Goal: Task Accomplishment & Management: Manage account settings

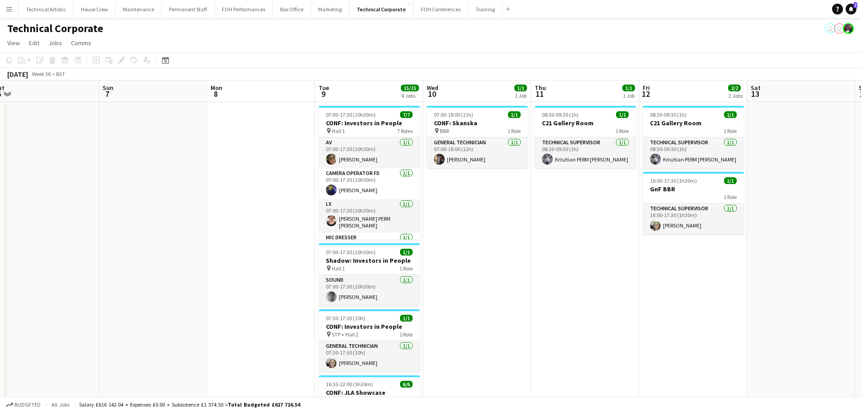
scroll to position [0, 442]
drag, startPoint x: 618, startPoint y: 201, endPoint x: 216, endPoint y: 187, distance: 402.1
click at [216, 187] on app-calendar-viewport "Tue 2 Wed 3 3/3 1 Job Thu 4 Fri 5 Sat 6 Sun 7 Mon 8 Tue 9 15/15 4 Jobs Wed 10 1…" at bounding box center [430, 312] width 861 height 464
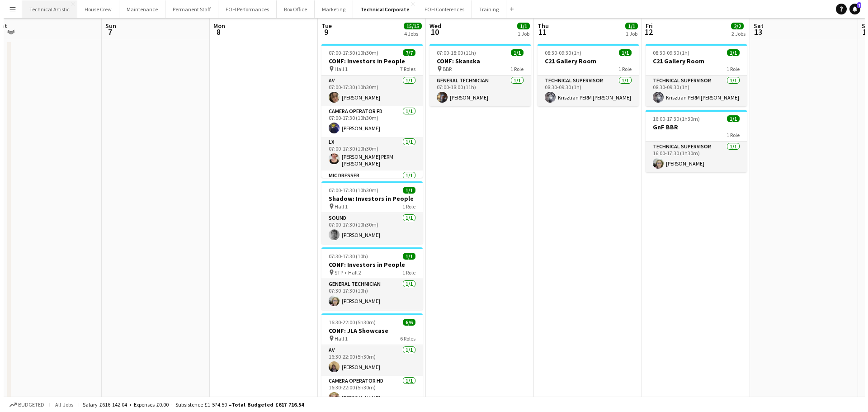
scroll to position [0, 0]
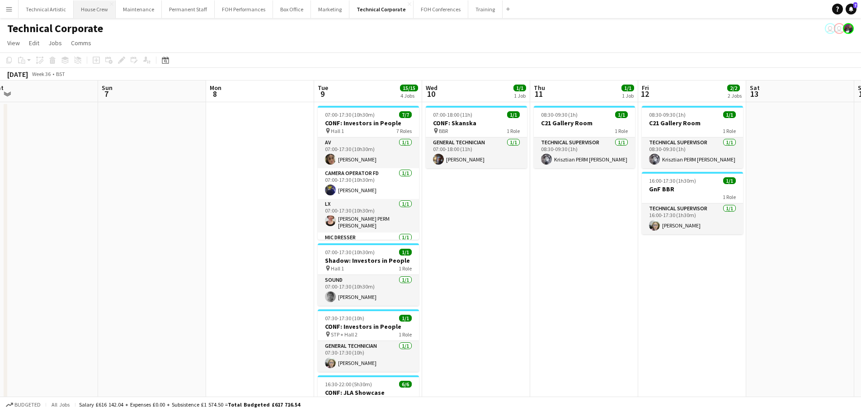
click at [79, 4] on button "House Crew Close" at bounding box center [95, 9] width 42 height 18
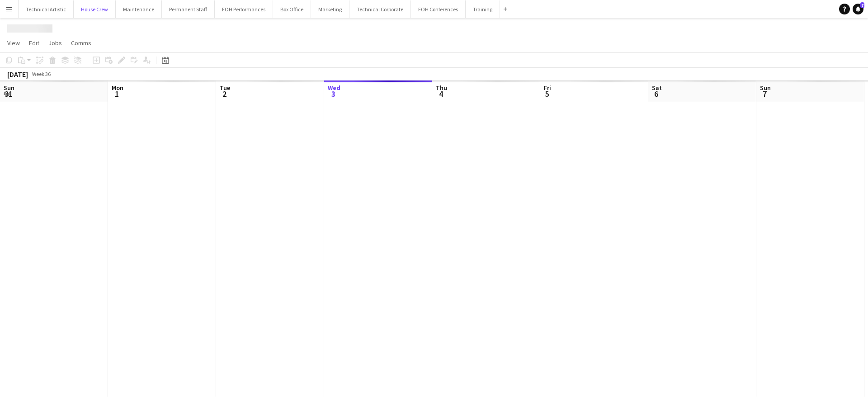
scroll to position [0, 216]
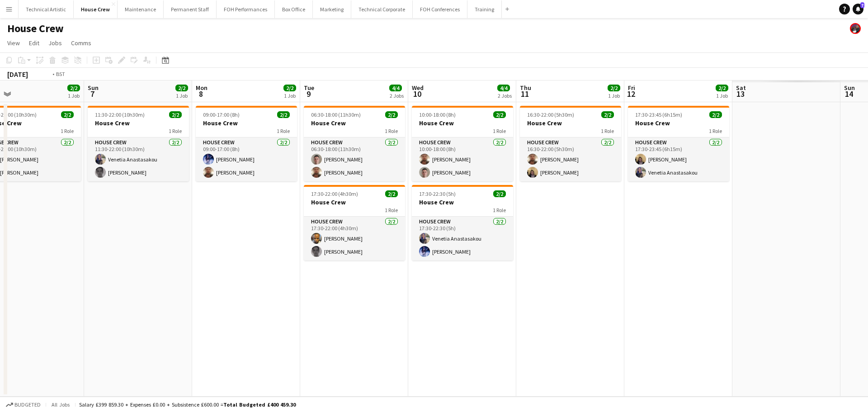
drag, startPoint x: 210, startPoint y: 217, endPoint x: 1, endPoint y: 217, distance: 208.8
click at [1, 217] on app-calendar-viewport "Wed 3 2/2 1 Job Thu 4 2/2 1 Job Fri 5 2/2 1 Job Sat 6 2/2 1 Job Sun 7 2/2 1 Job…" at bounding box center [434, 238] width 868 height 316
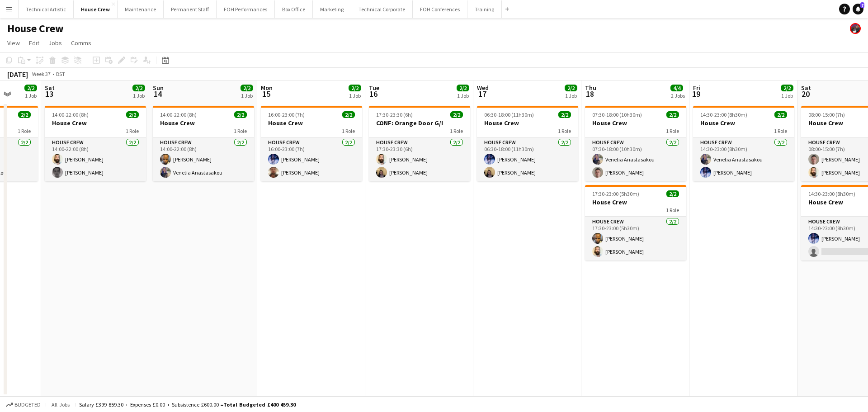
drag, startPoint x: 551, startPoint y: 213, endPoint x: 76, endPoint y: 213, distance: 475.1
click at [76, 213] on app-calendar-viewport "Wed 10 4/4 2 Jobs Thu 11 2/2 1 Job Fri 12 2/2 1 Job Sat 13 2/2 1 Job Sun 14 2/2…" at bounding box center [434, 238] width 868 height 316
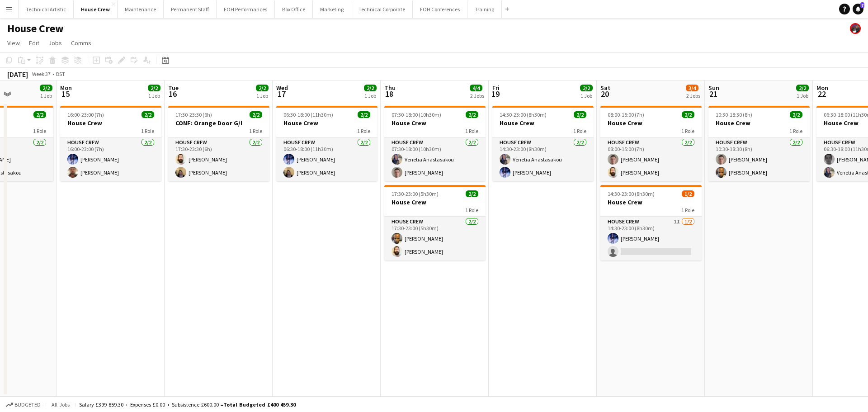
scroll to position [0, 271]
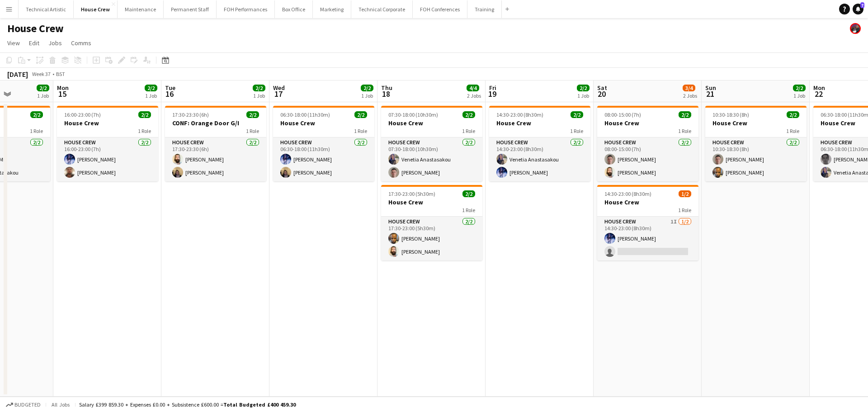
drag, startPoint x: 410, startPoint y: 214, endPoint x: 206, endPoint y: 225, distance: 204.2
click at [206, 225] on app-calendar-viewport "Fri 12 2/2 1 Job Sat 13 2/2 1 Job Sun 14 2/2 1 Job Mon 15 2/2 1 Job Tue 16 2/2 …" at bounding box center [434, 238] width 868 height 316
click at [391, 130] on div "1 Role" at bounding box center [431, 130] width 101 height 7
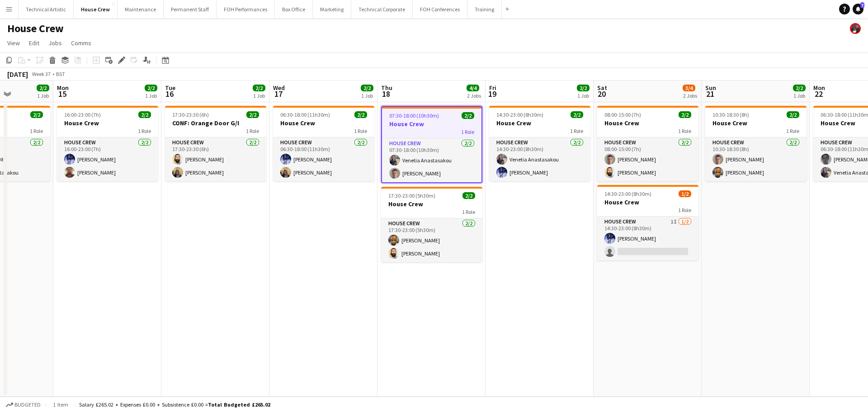
drag, startPoint x: 116, startPoint y: 59, endPoint x: 128, endPoint y: 62, distance: 12.1
click at [117, 59] on div "Edit" at bounding box center [121, 60] width 11 height 11
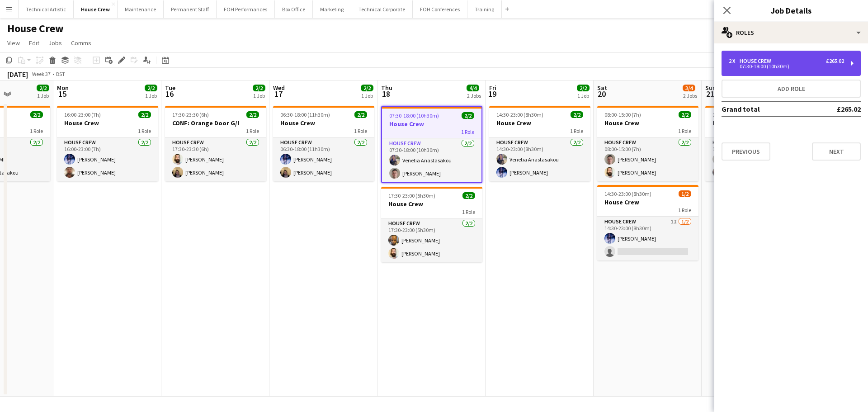
click at [767, 64] on div "07:30-18:00 (10h30m)" at bounding box center [786, 66] width 115 height 5
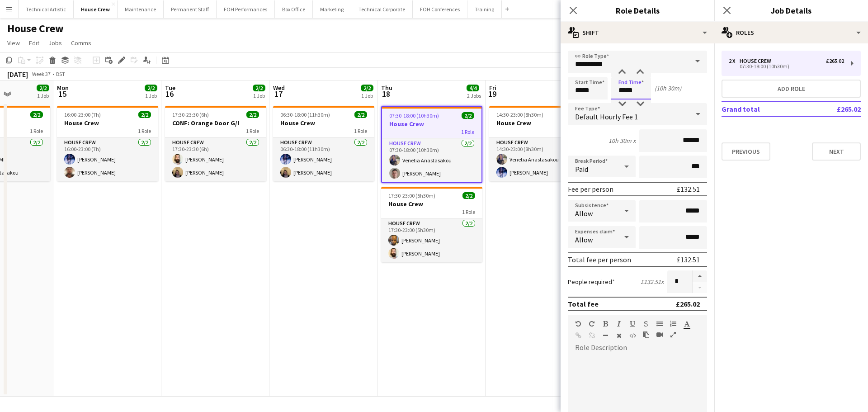
click at [636, 95] on input "*****" at bounding box center [631, 88] width 40 height 23
click at [639, 75] on div at bounding box center [640, 72] width 18 height 9
type input "*****"
click at [639, 75] on div at bounding box center [640, 72] width 18 height 9
click at [466, 74] on div "[DATE] Week 37 • BST" at bounding box center [434, 74] width 868 height 13
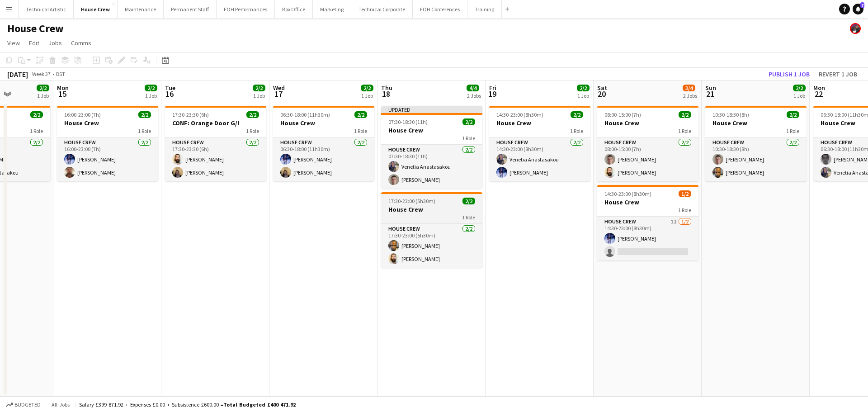
click at [430, 212] on h3 "House Crew" at bounding box center [431, 209] width 101 height 8
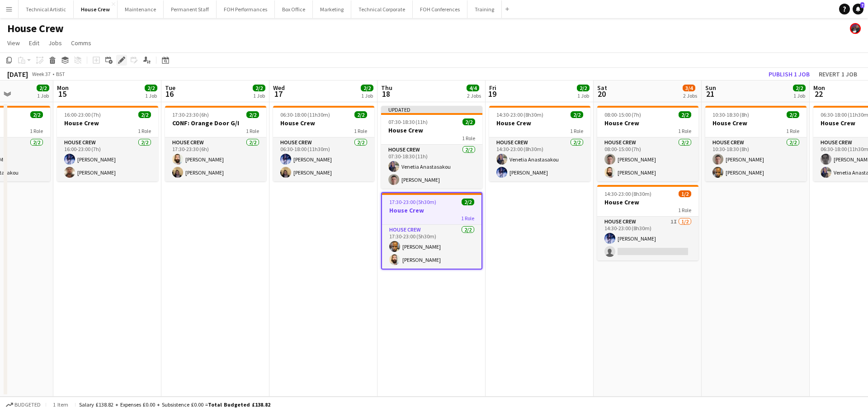
click at [118, 61] on div "Edit" at bounding box center [121, 60] width 11 height 11
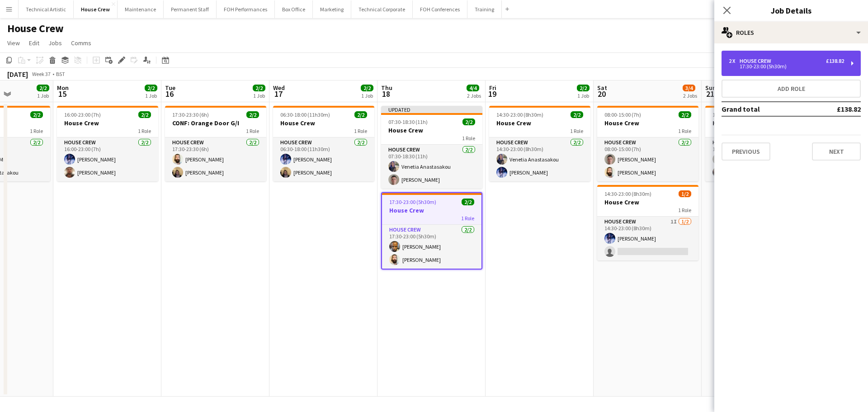
click at [782, 60] on div "2 x House Crew £138.82" at bounding box center [786, 61] width 115 height 6
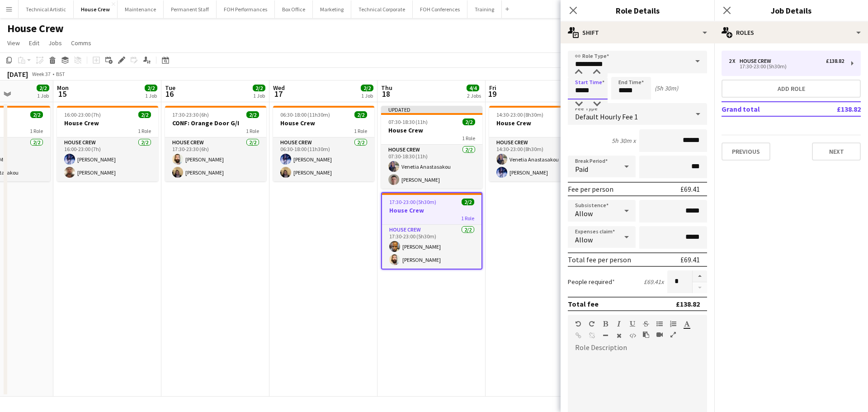
click at [593, 93] on input "*****" at bounding box center [588, 88] width 40 height 23
click at [591, 106] on div at bounding box center [597, 103] width 18 height 9
type input "*****"
click at [591, 106] on div at bounding box center [597, 103] width 18 height 9
click at [479, 80] on div "[DATE] Week 37 • BST Publish 1 job Revert 1 job" at bounding box center [434, 74] width 868 height 13
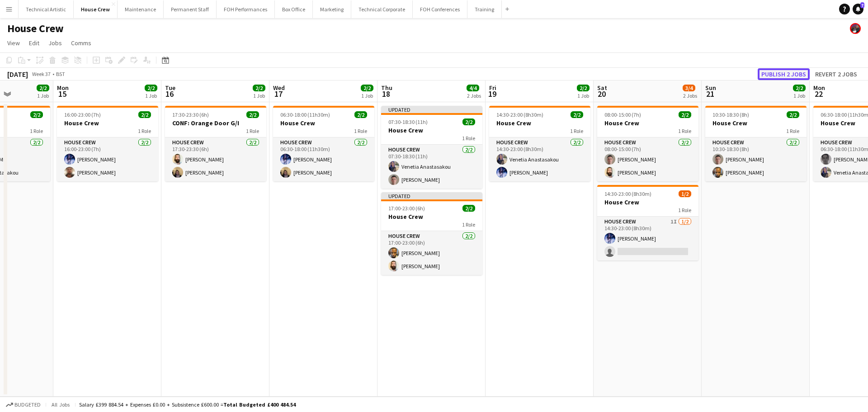
click at [788, 75] on button "Publish 2 jobs" at bounding box center [784, 74] width 52 height 12
